Goal: Check status: Check status

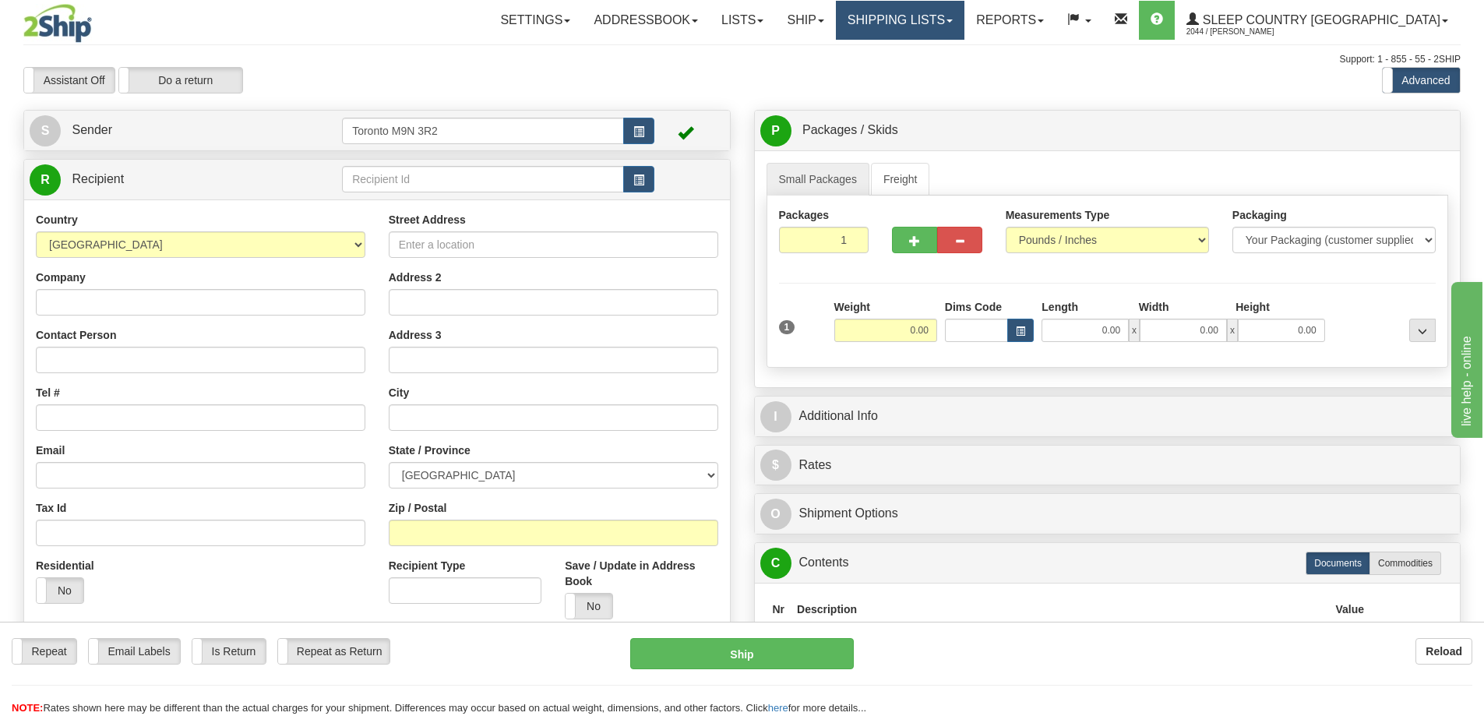
click at [937, 18] on link "Shipping lists" at bounding box center [900, 20] width 129 height 39
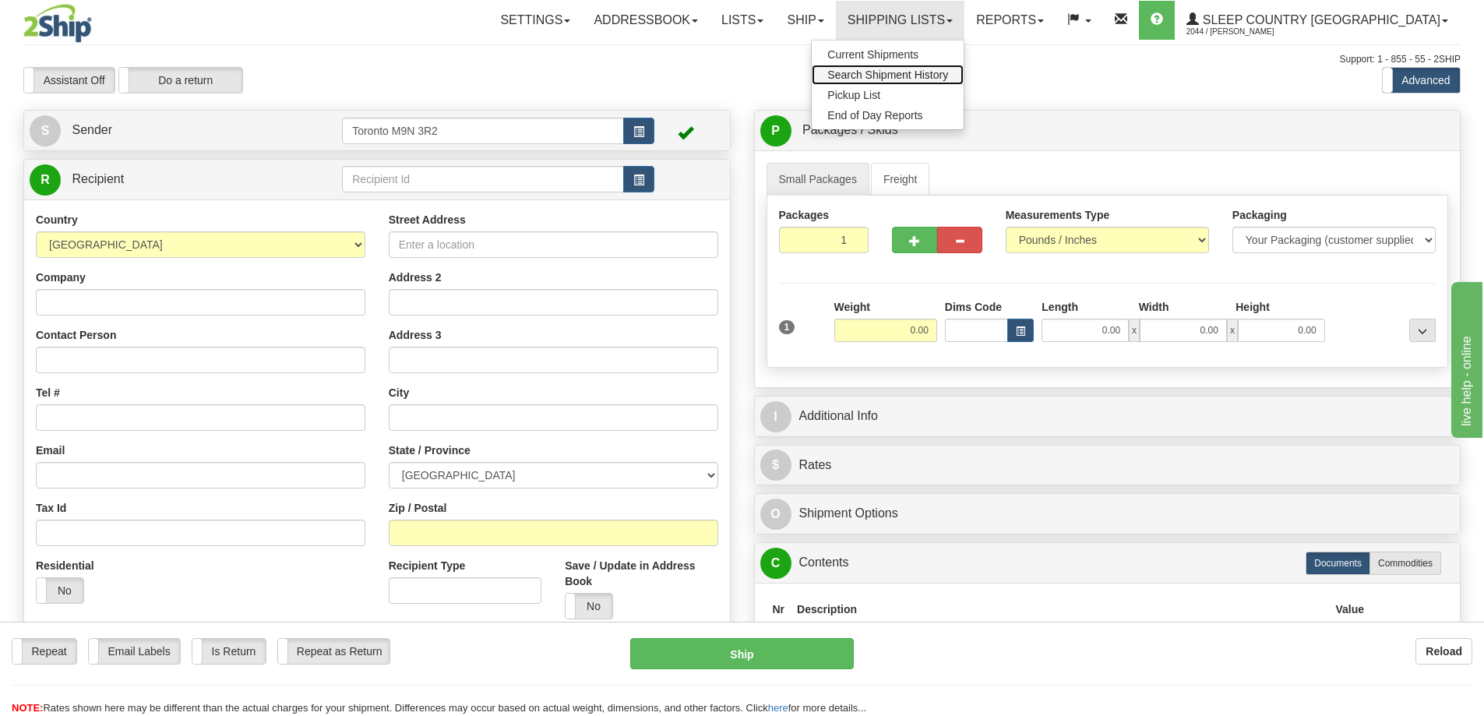
click at [918, 70] on span "Search Shipment History" at bounding box center [887, 75] width 121 height 12
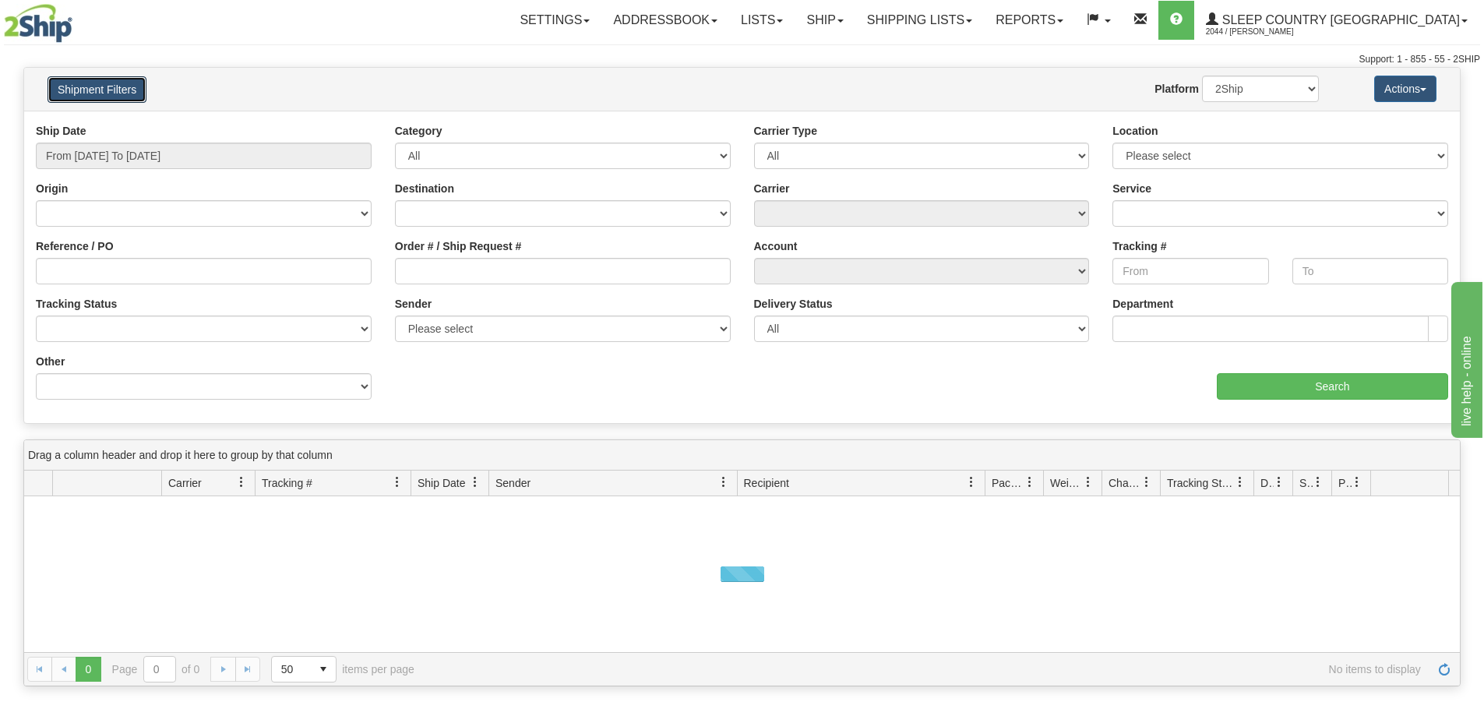
click at [121, 91] on button "Shipment Filters" at bounding box center [97, 89] width 99 height 26
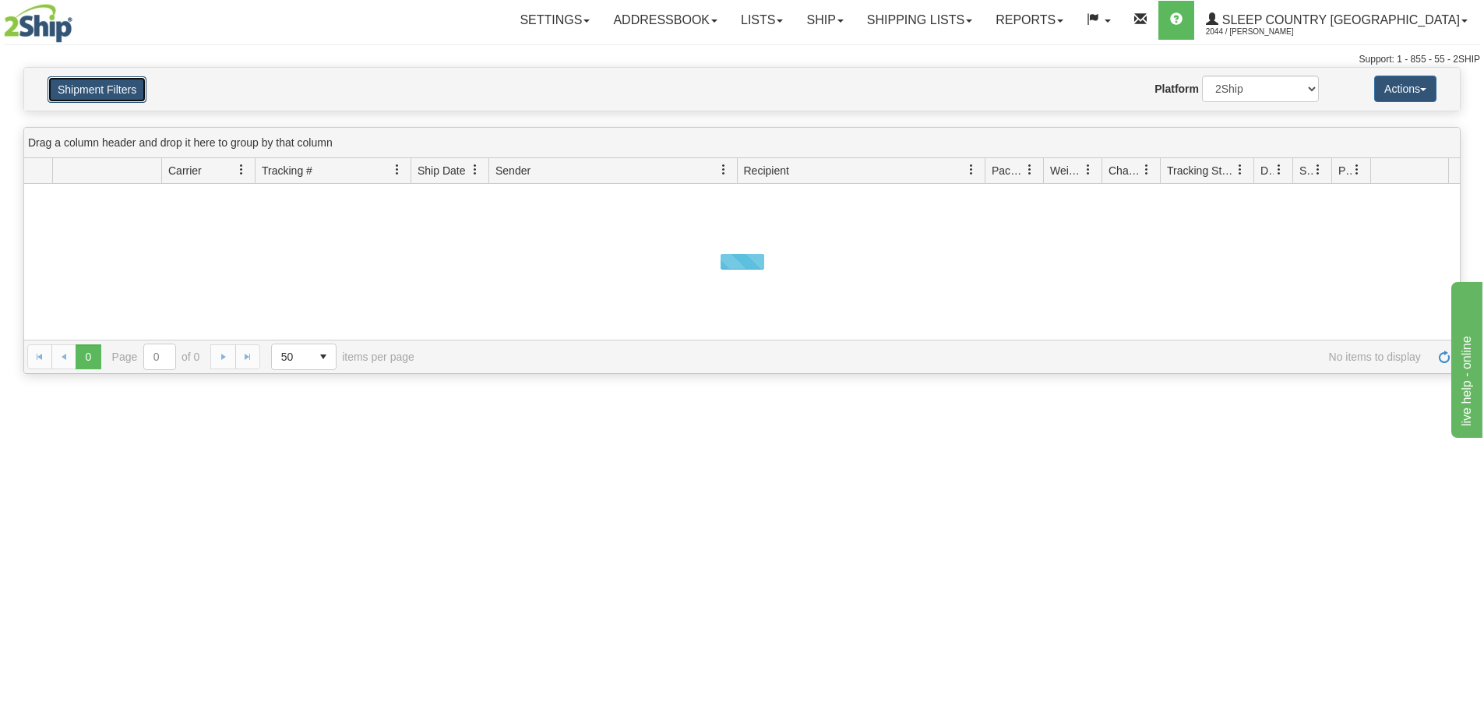
click at [133, 90] on button "Shipment Filters" at bounding box center [97, 89] width 99 height 26
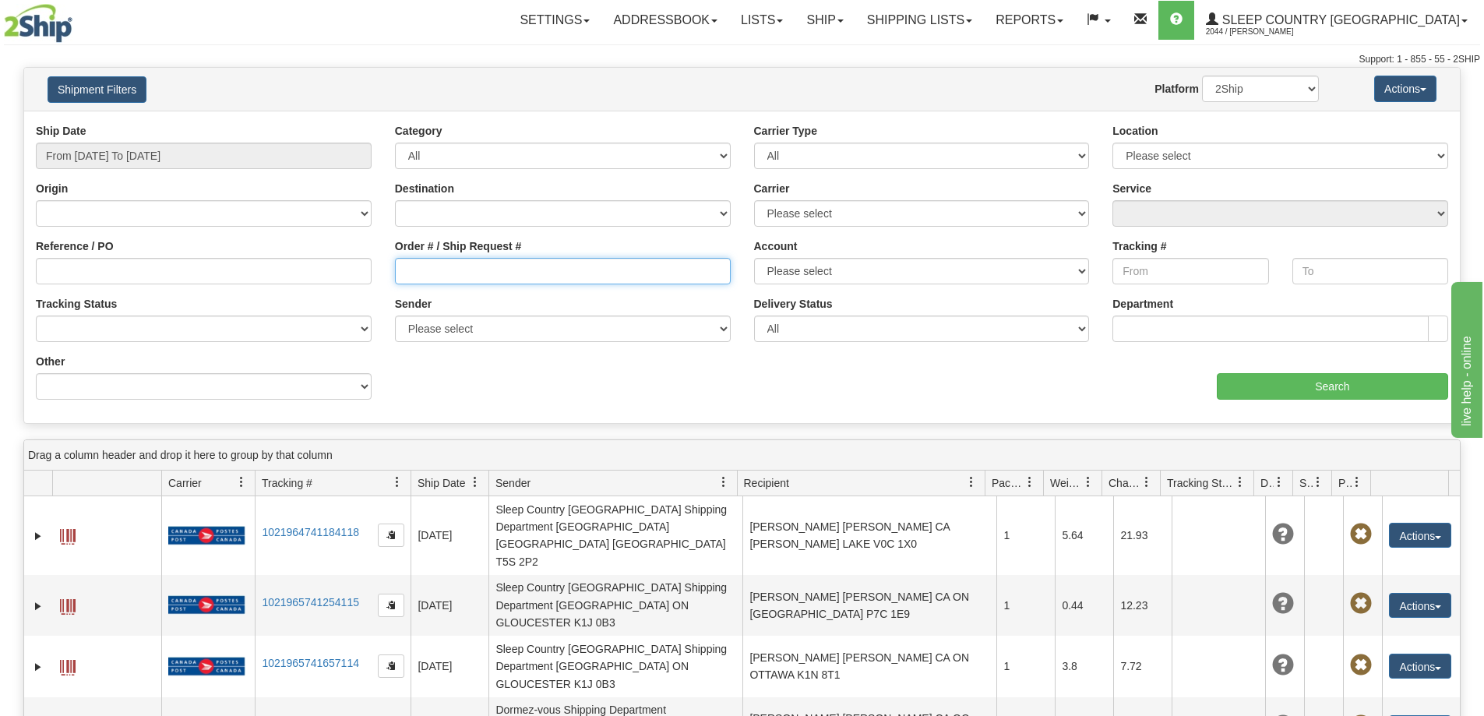
click at [498, 262] on input "Order # / Ship Request #" at bounding box center [563, 271] width 336 height 26
paste input "178I086754"
type input "178I086754"
click at [266, 147] on input "From [DATE] To [DATE]" at bounding box center [204, 156] width 336 height 26
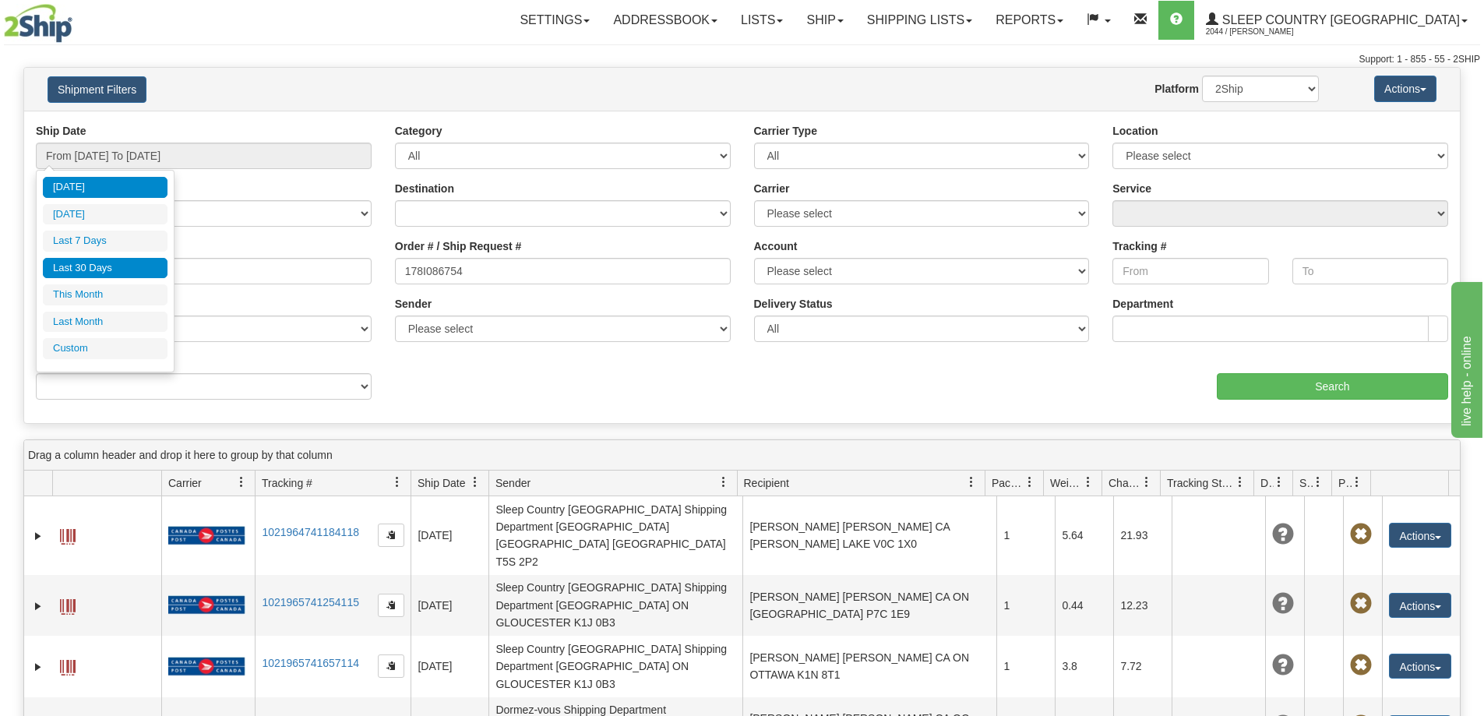
click at [129, 262] on li "Last 30 Days" at bounding box center [105, 268] width 125 height 21
type input "From [DATE] To [DATE]"
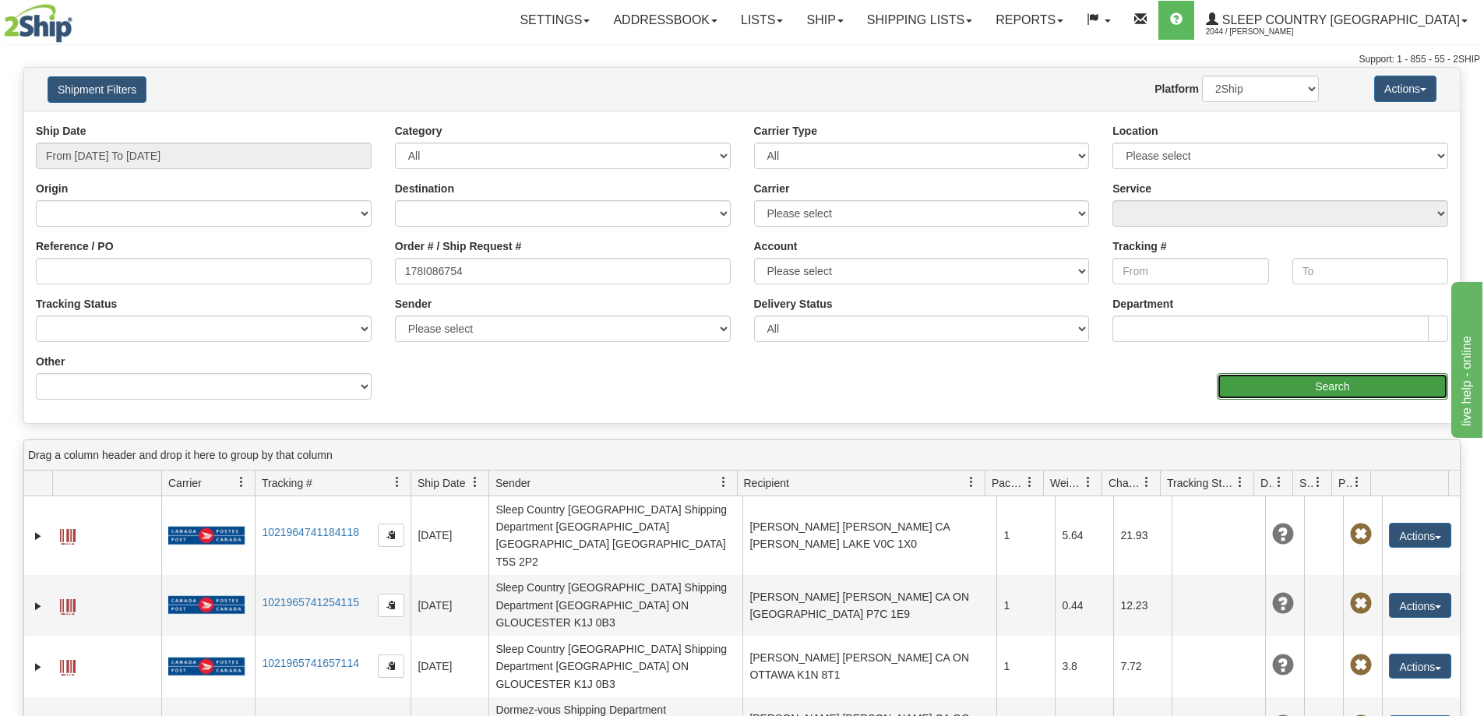
click at [1294, 374] on input "Search" at bounding box center [1332, 386] width 231 height 26
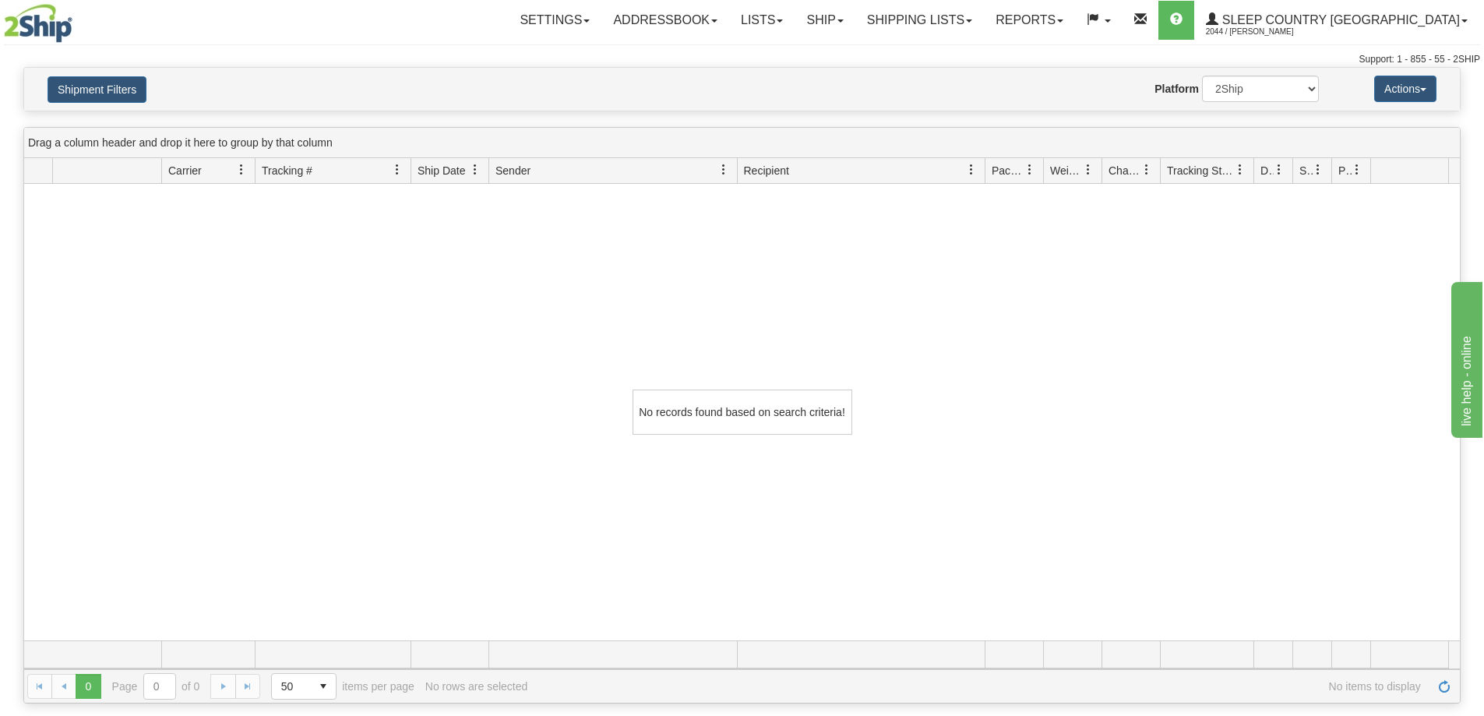
click at [247, 365] on div "No records found based on search criteria!" at bounding box center [741, 412] width 1435 height 456
click at [118, 90] on button "Shipment Filters" at bounding box center [97, 89] width 99 height 26
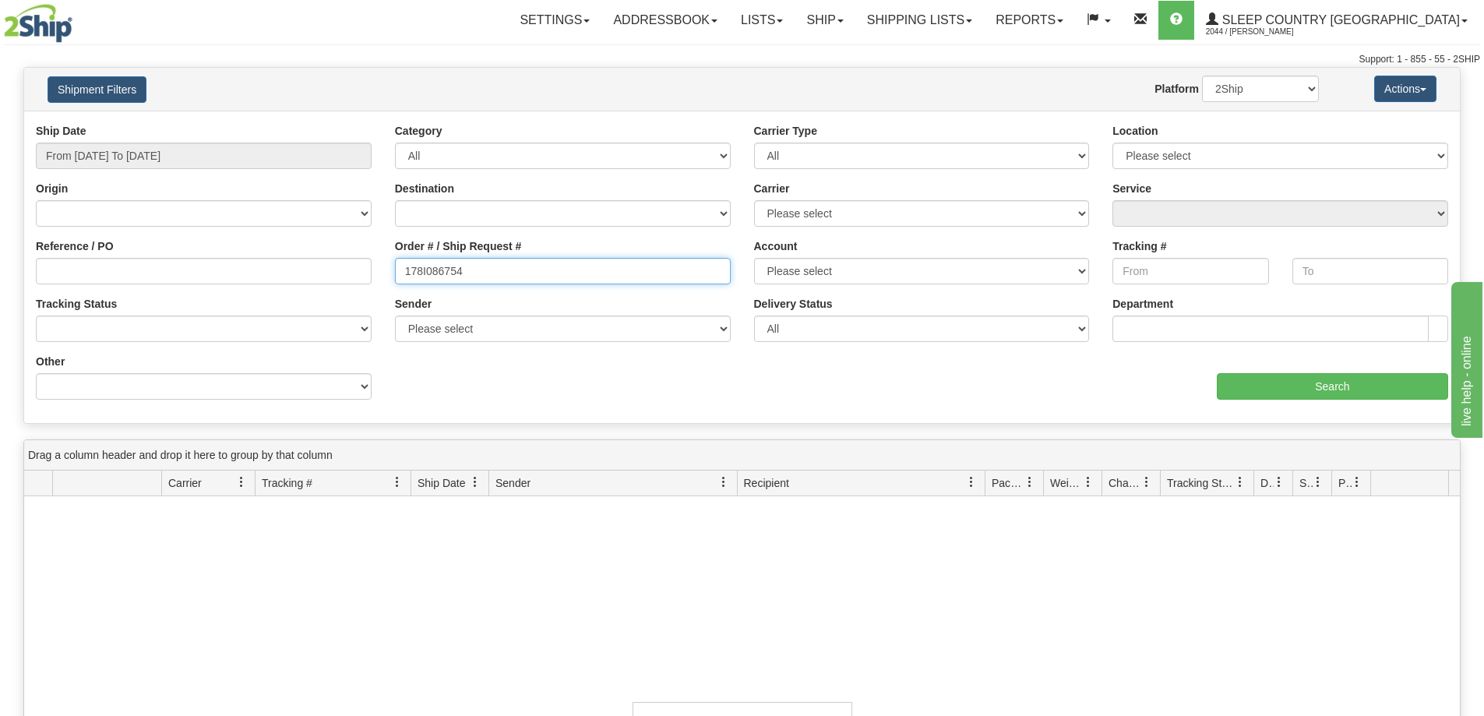
drag, startPoint x: 508, startPoint y: 278, endPoint x: 312, endPoint y: 269, distance: 195.7
click at [312, 123] on div "Reference / PO Order # / Ship Request # 178I086754 Account Please select [GEOGR…" at bounding box center [741, 123] width 1435 height 0
click at [233, 284] on div "Reference / PO" at bounding box center [203, 267] width 359 height 58
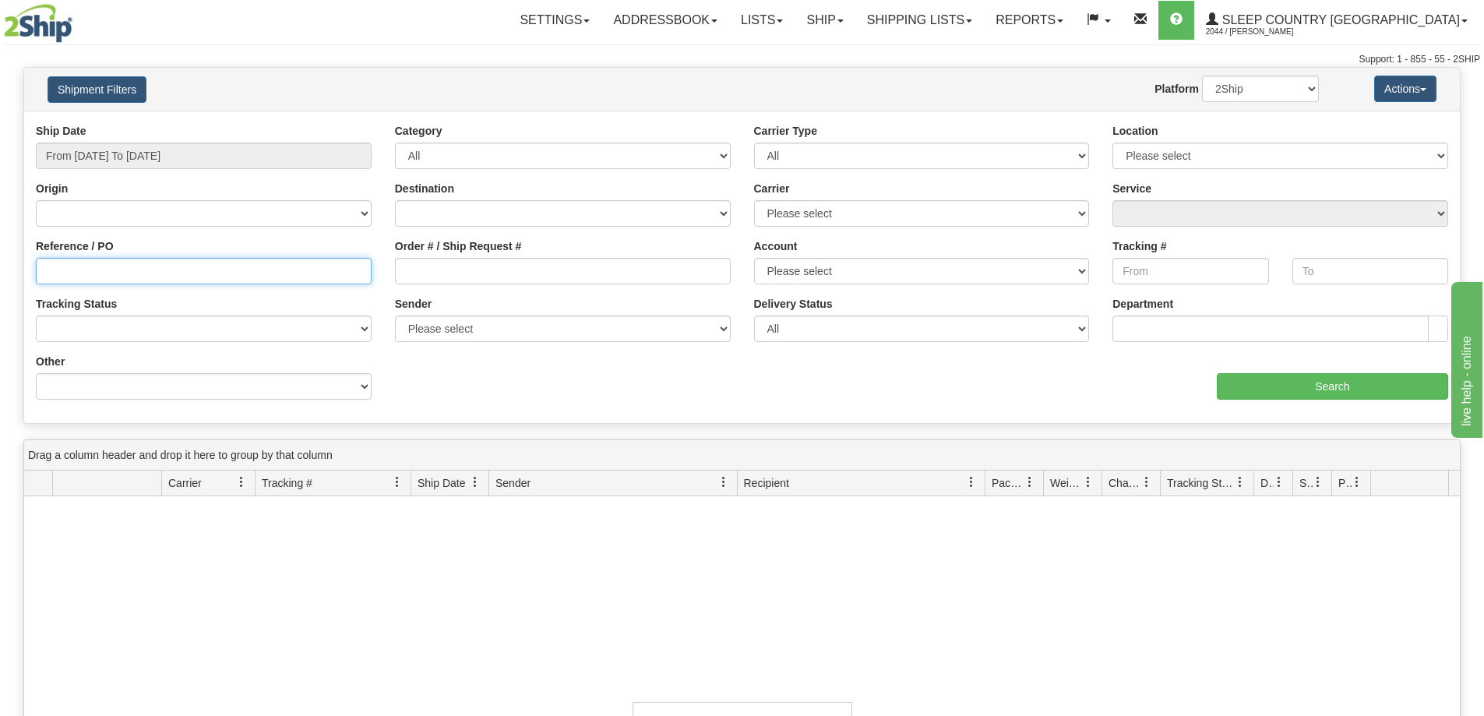
click at [232, 275] on input "Reference / PO" at bounding box center [204, 271] width 336 height 26
paste input "1057734"
type input "1057734"
click at [248, 153] on input "From [DATE] To [DATE]" at bounding box center [204, 156] width 336 height 26
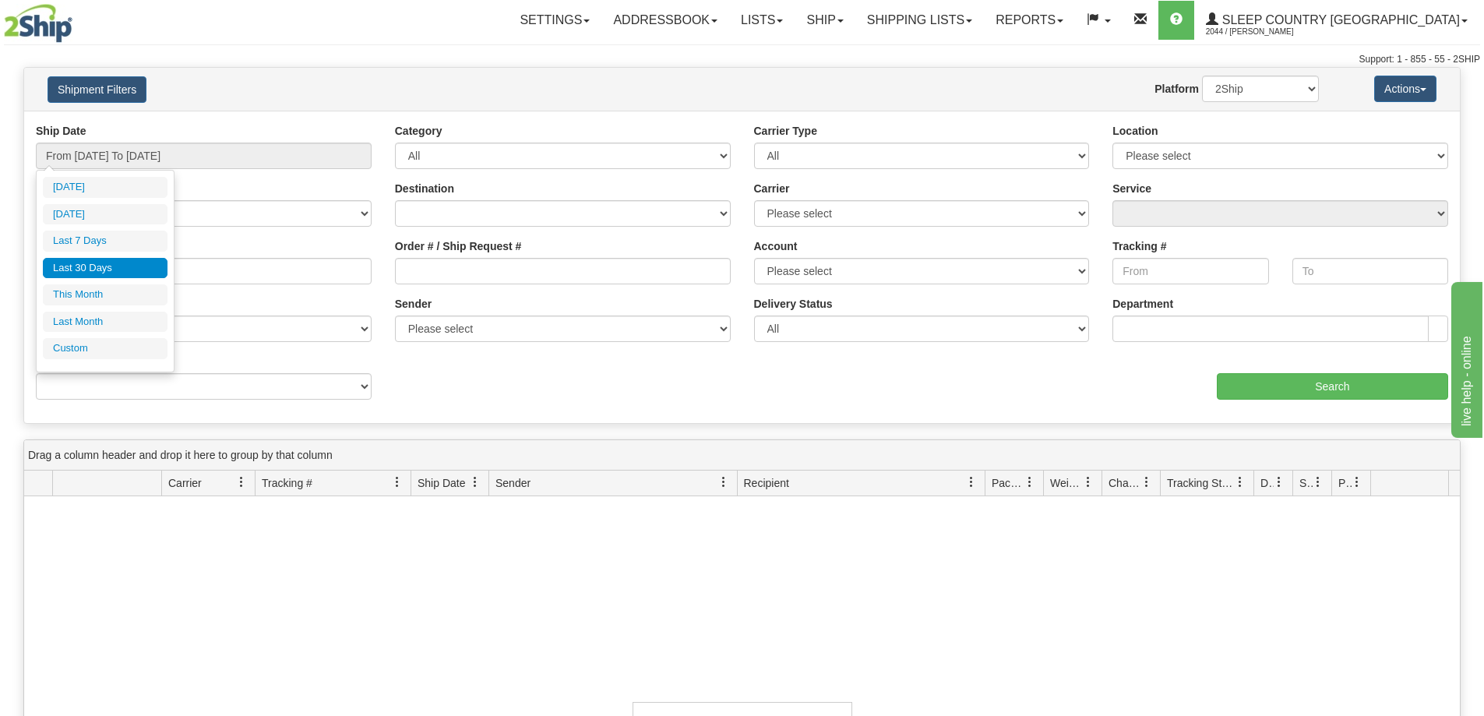
click at [118, 273] on li "Last 30 Days" at bounding box center [105, 268] width 125 height 21
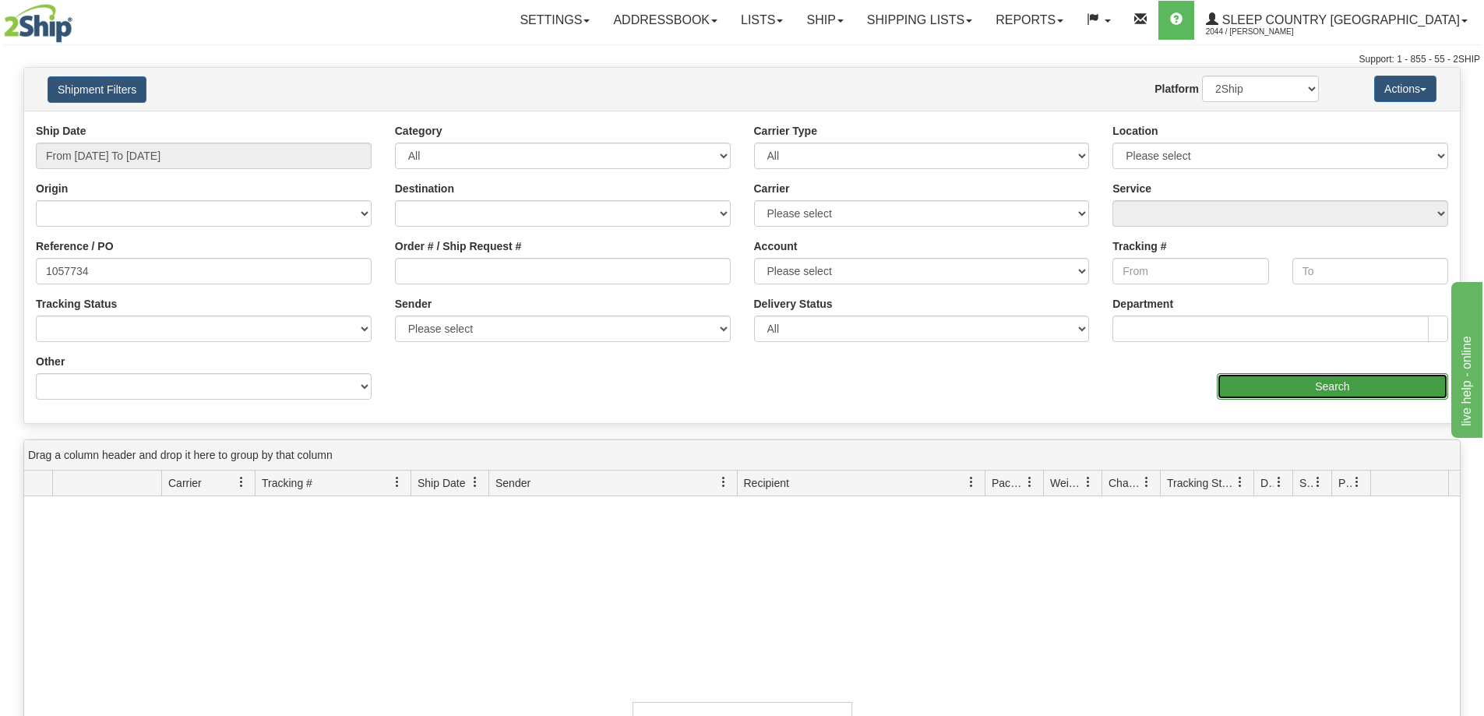
click at [1266, 379] on input "Search" at bounding box center [1332, 386] width 231 height 26
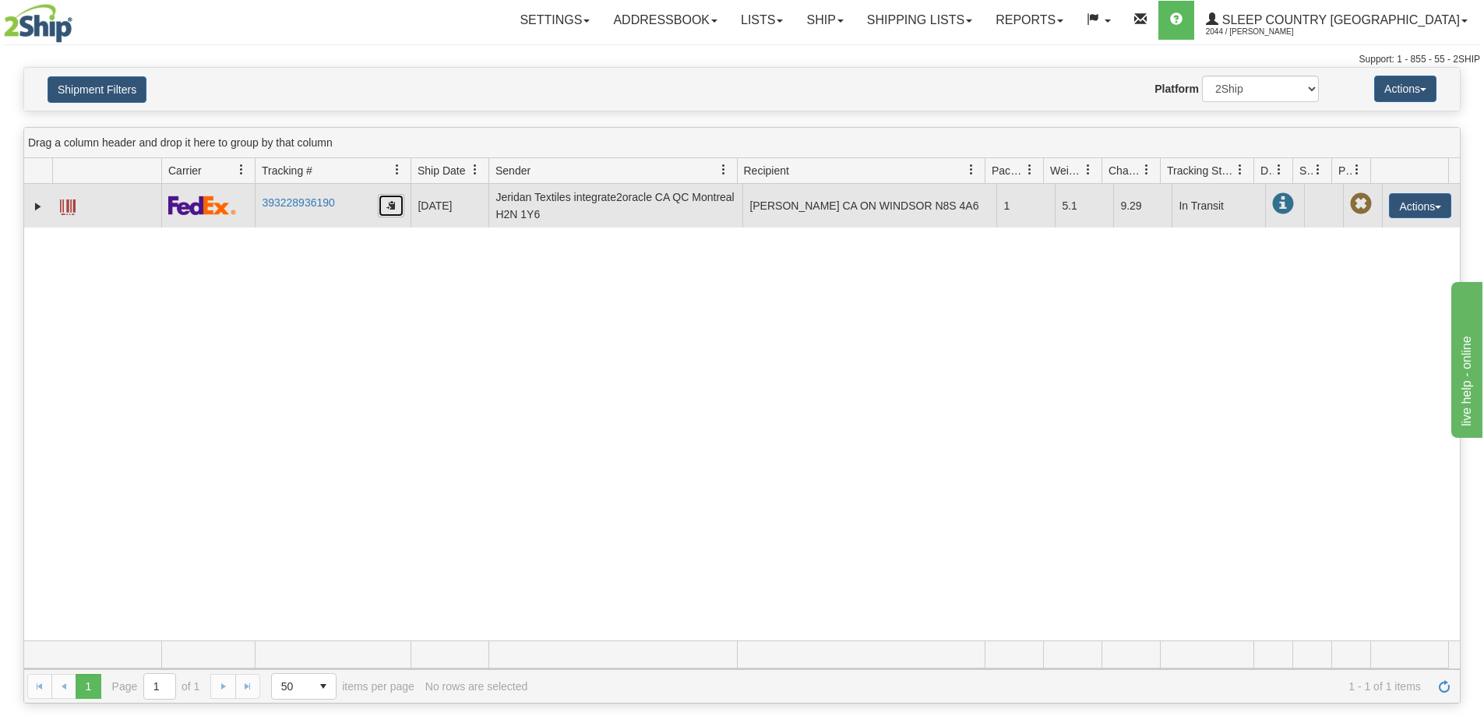
click at [380, 205] on button "button" at bounding box center [391, 205] width 26 height 23
